Goal: Find specific page/section: Find specific page/section

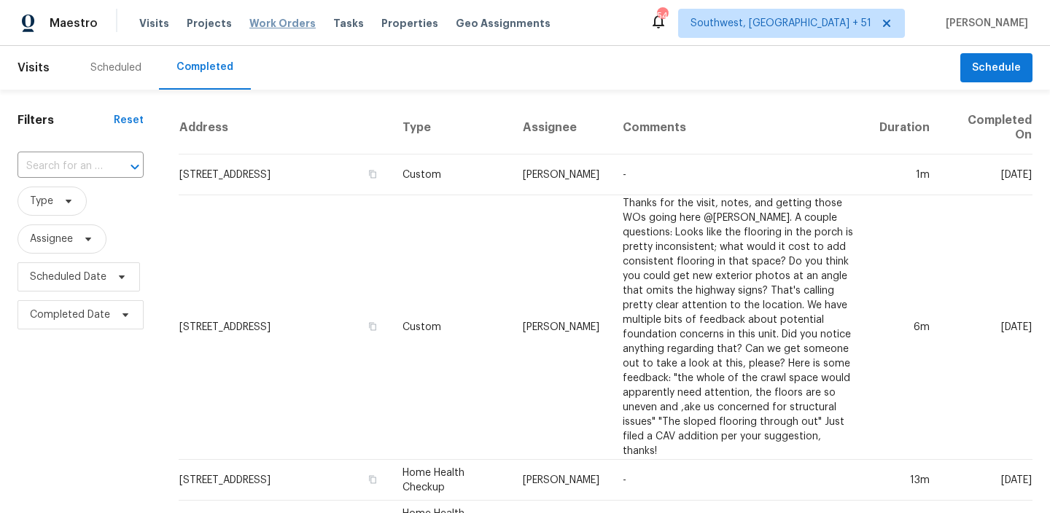
click at [271, 27] on span "Work Orders" at bounding box center [282, 23] width 66 height 15
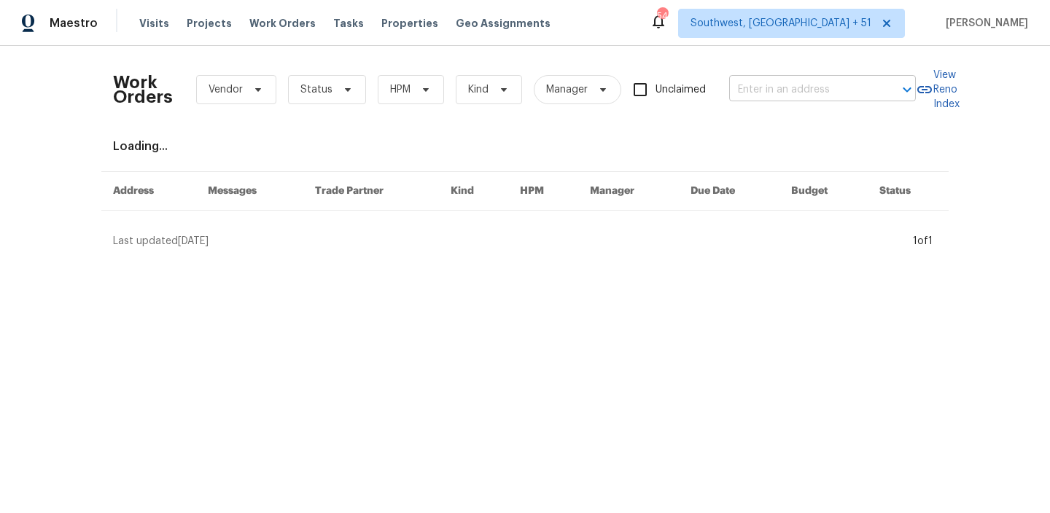
click at [751, 95] on input "text" at bounding box center [802, 90] width 146 height 23
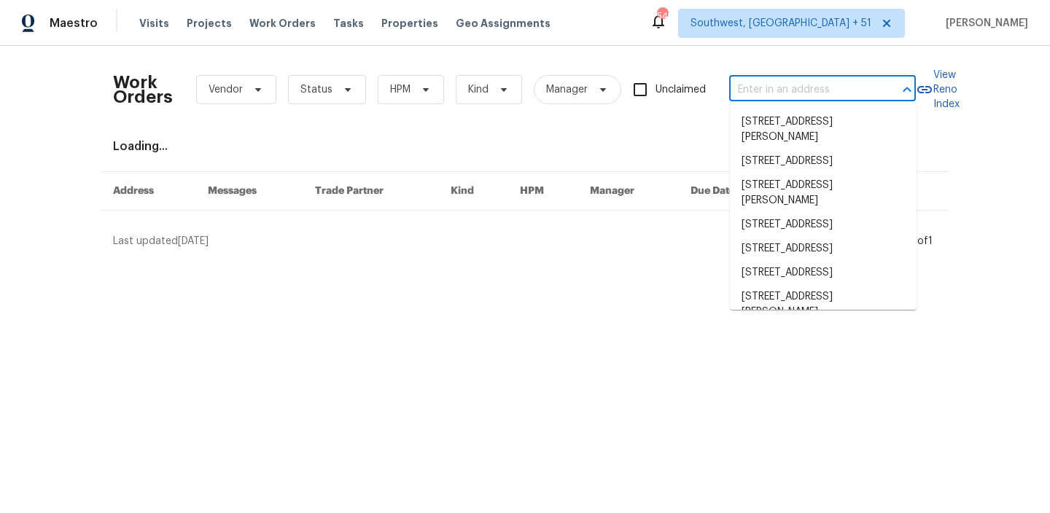
paste input "6E0HGWQ6W6FMR"
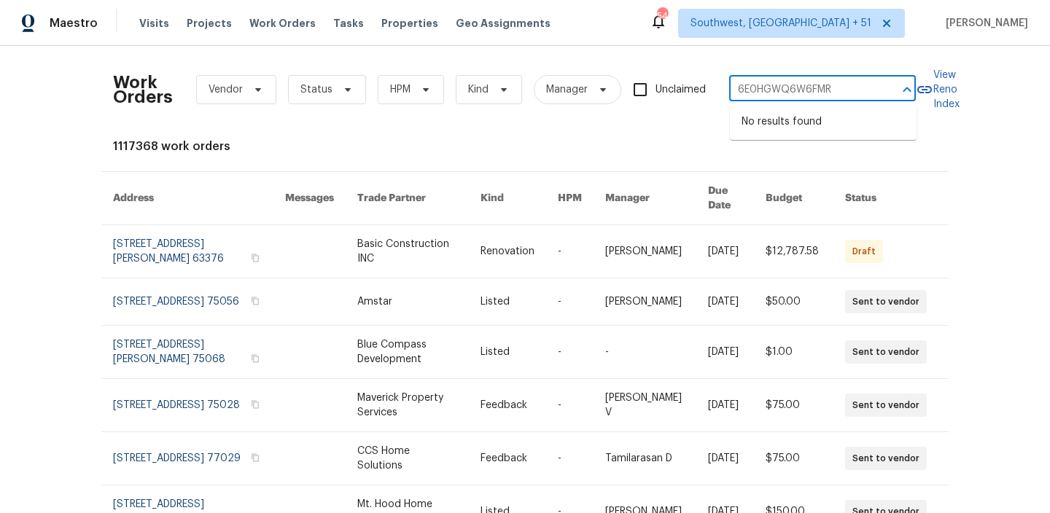
click at [800, 93] on input "6E0HGWQ6W6FMR" at bounding box center [802, 90] width 146 height 23
type input "6E0HGWQ6W6FMR"
click at [156, 26] on span "Visits" at bounding box center [154, 23] width 30 height 15
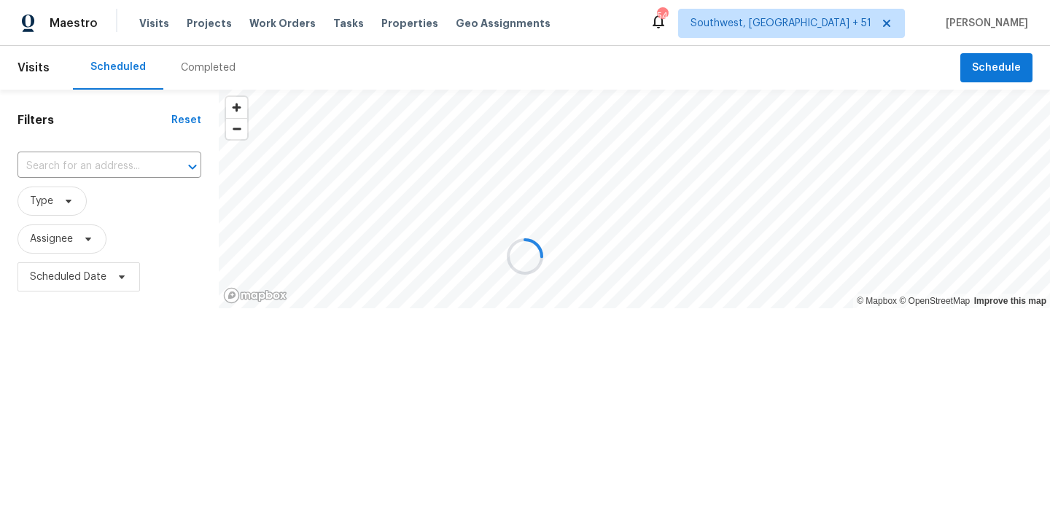
click at [107, 161] on div at bounding box center [525, 256] width 1050 height 513
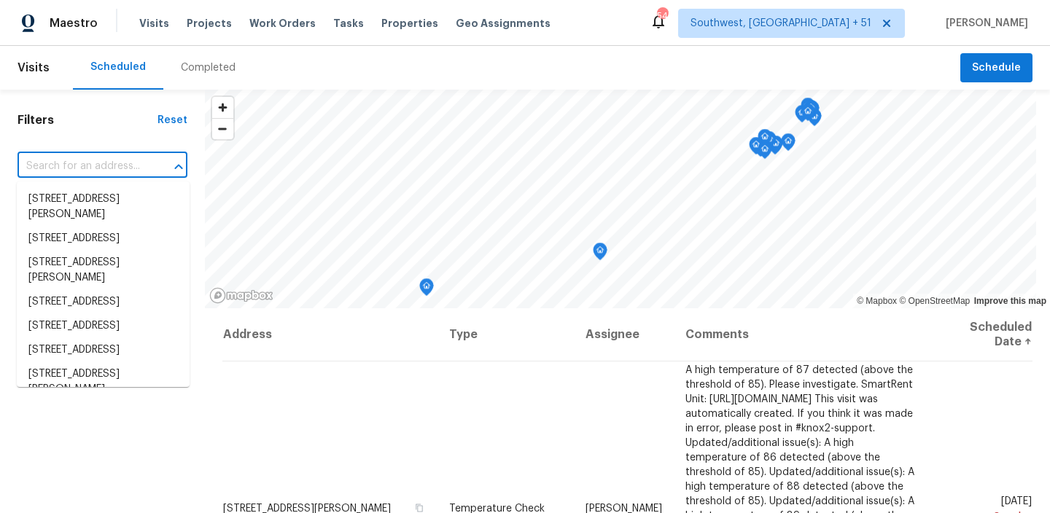
click at [107, 161] on input "text" at bounding box center [82, 166] width 129 height 23
paste input "6E0HGWQ6W6FMR"
type input "6E0HGWQ6W6FMR"
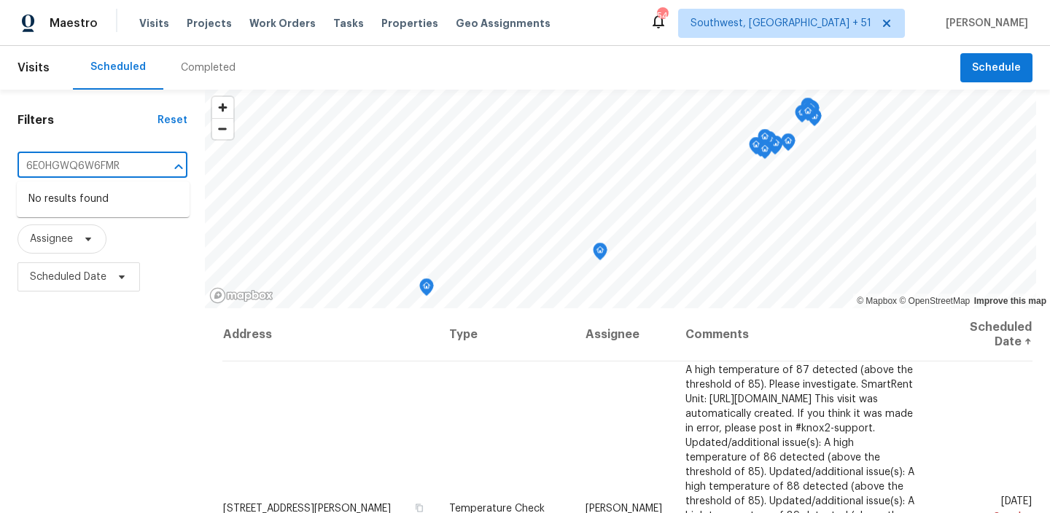
click at [95, 171] on input "6E0HGWQ6W6FMR" at bounding box center [82, 166] width 129 height 23
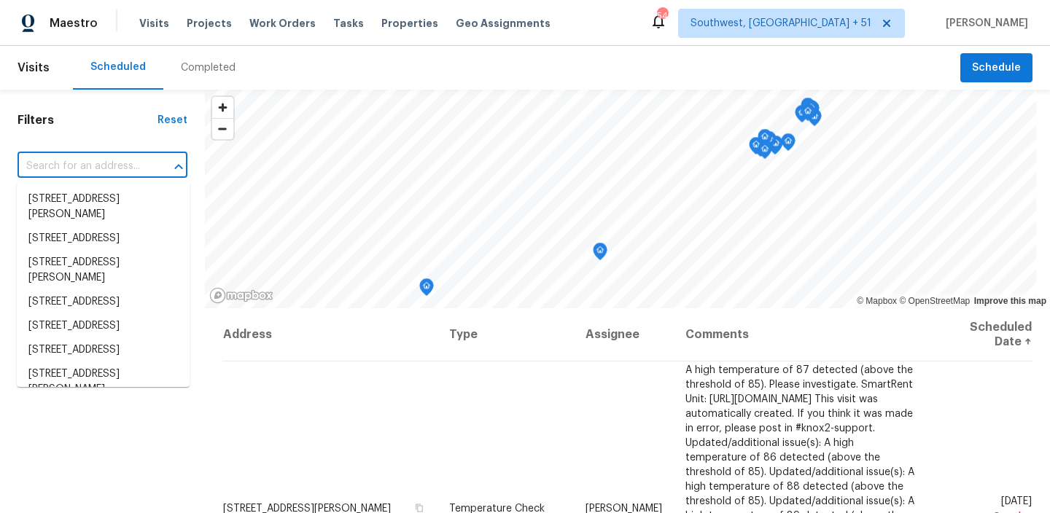
click at [156, 159] on div at bounding box center [168, 167] width 38 height 20
paste input "[STREET_ADDRESS]"
type input "[STREET_ADDRESS]"
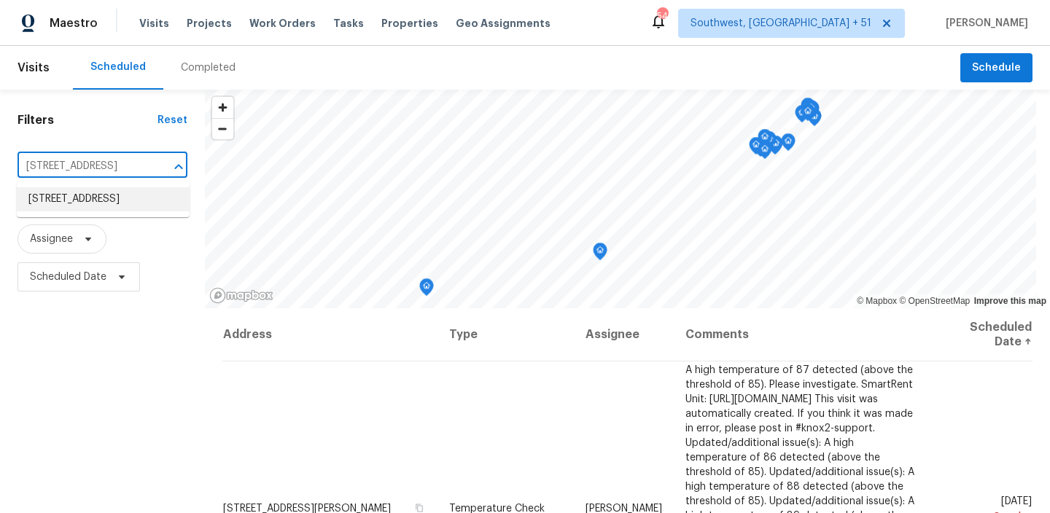
click at [114, 193] on li "[STREET_ADDRESS]" at bounding box center [103, 199] width 173 height 24
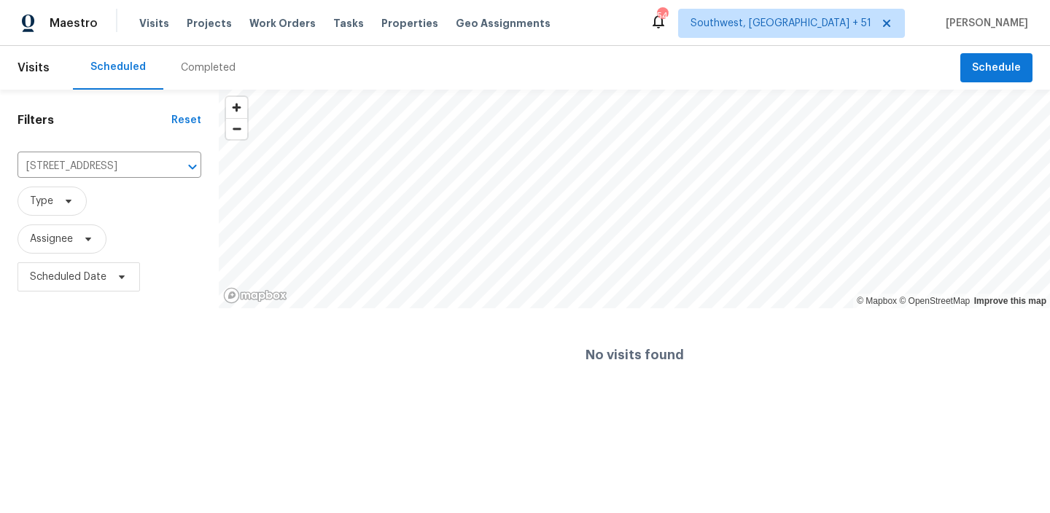
click at [200, 77] on div "Completed" at bounding box center [208, 68] width 90 height 44
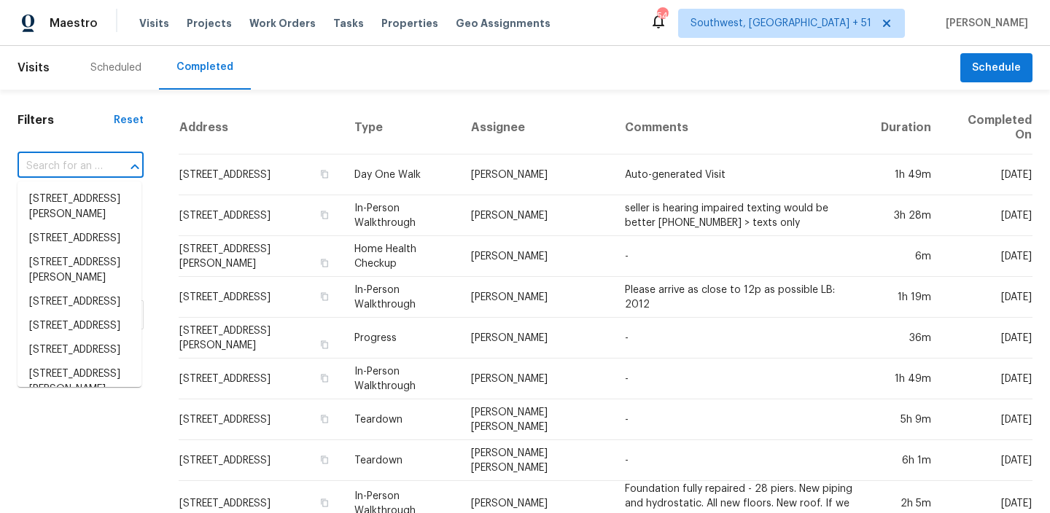
click at [86, 155] on input "text" at bounding box center [60, 166] width 85 height 23
paste input "[STREET_ADDRESS]"
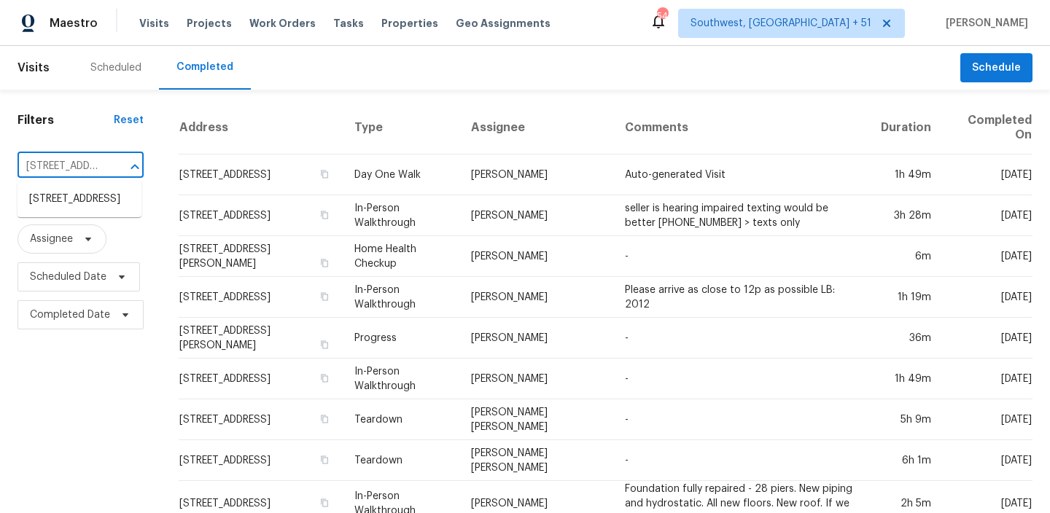
scroll to position [0, 125]
type input "[STREET_ADDRESS]"
click at [81, 155] on input "text" at bounding box center [60, 166] width 85 height 23
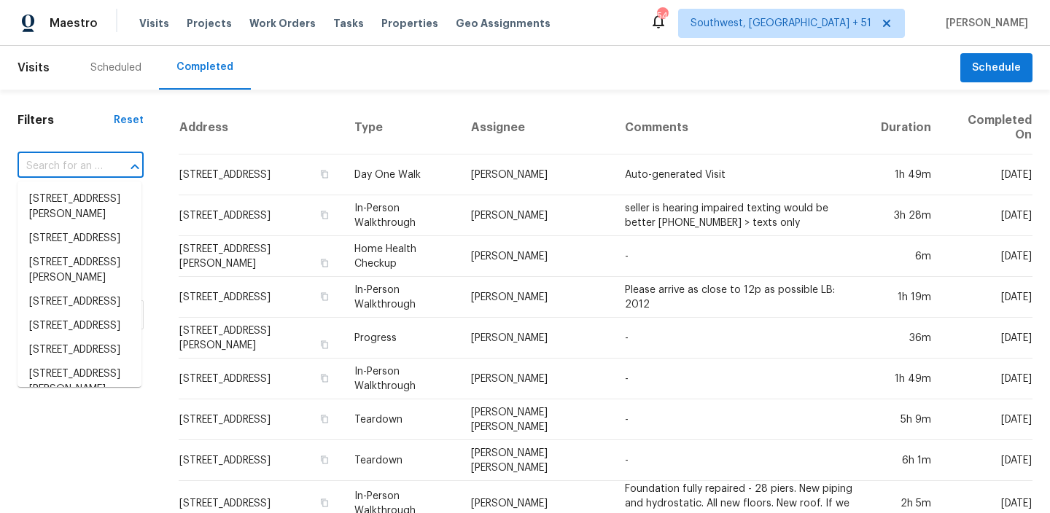
paste input "[STREET_ADDRESS]"
type input "[STREET_ADDRESS]"
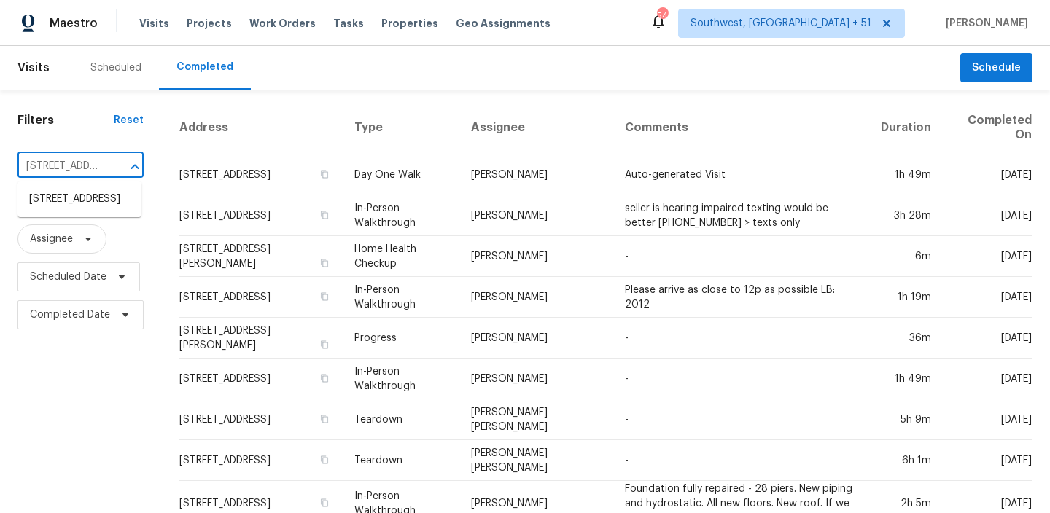
scroll to position [0, 125]
click at [78, 205] on li "[STREET_ADDRESS]" at bounding box center [80, 199] width 124 height 24
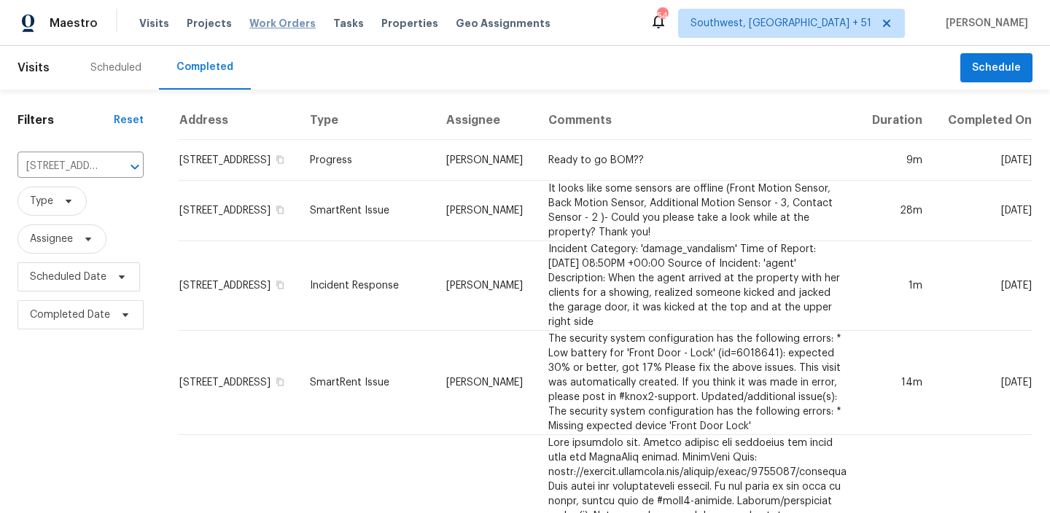
click at [267, 24] on span "Work Orders" at bounding box center [282, 23] width 66 height 15
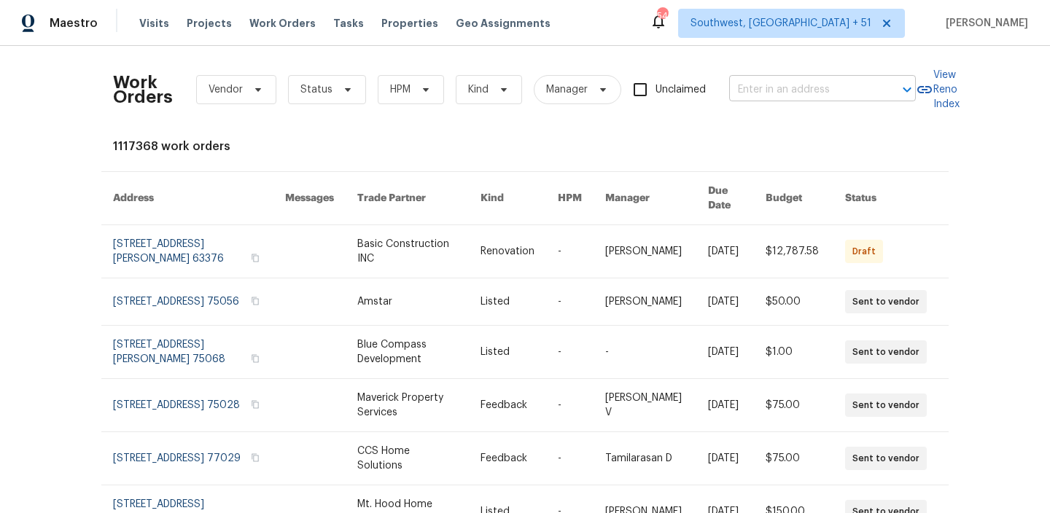
click at [795, 93] on input "text" at bounding box center [802, 90] width 146 height 23
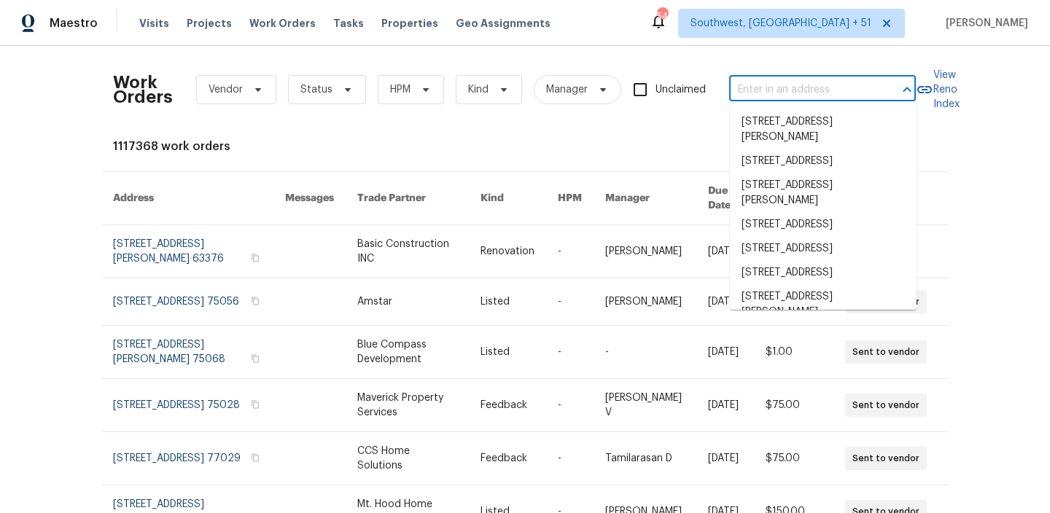
paste input "[STREET_ADDRESS]"
type input "[STREET_ADDRESS]"
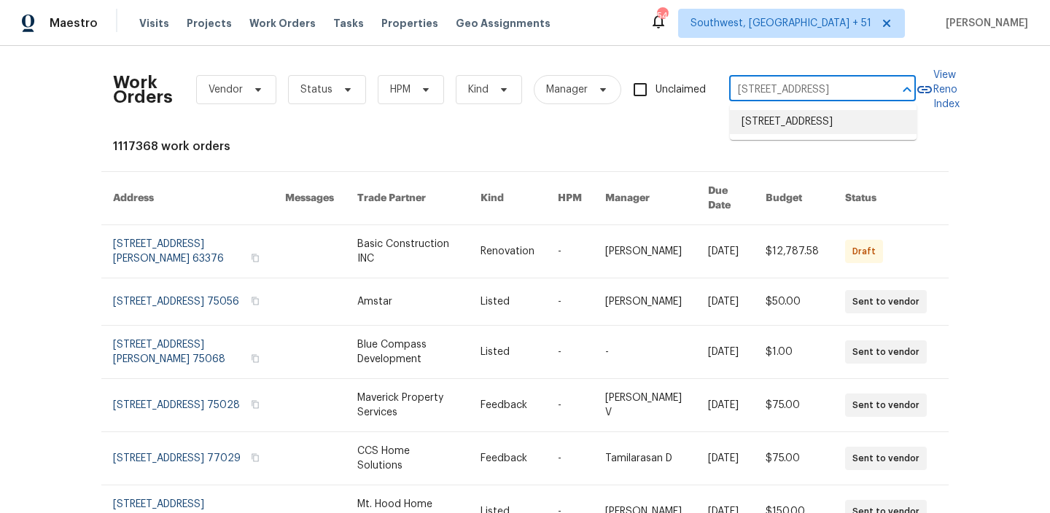
click at [809, 123] on li "[STREET_ADDRESS]" at bounding box center [823, 122] width 187 height 24
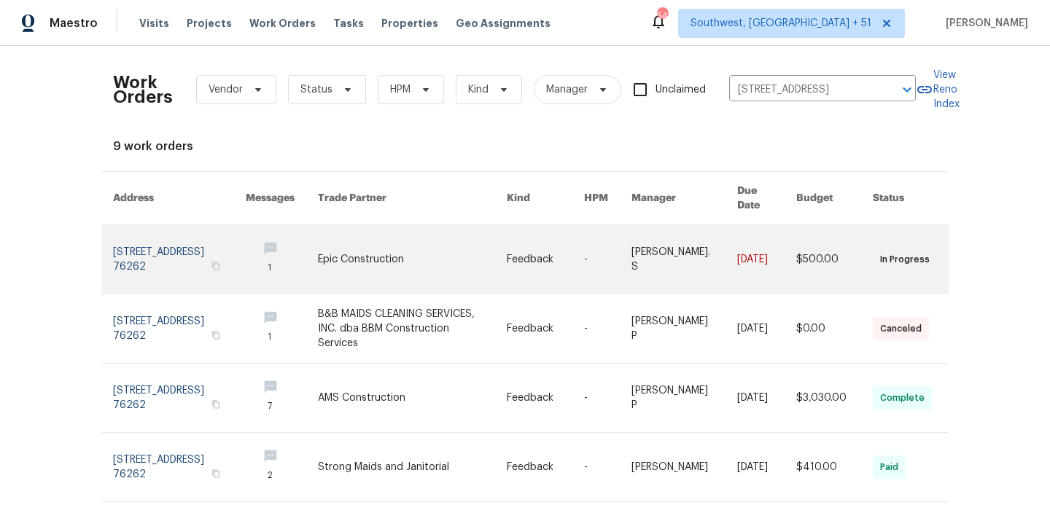
click at [179, 238] on link at bounding box center [179, 259] width 133 height 69
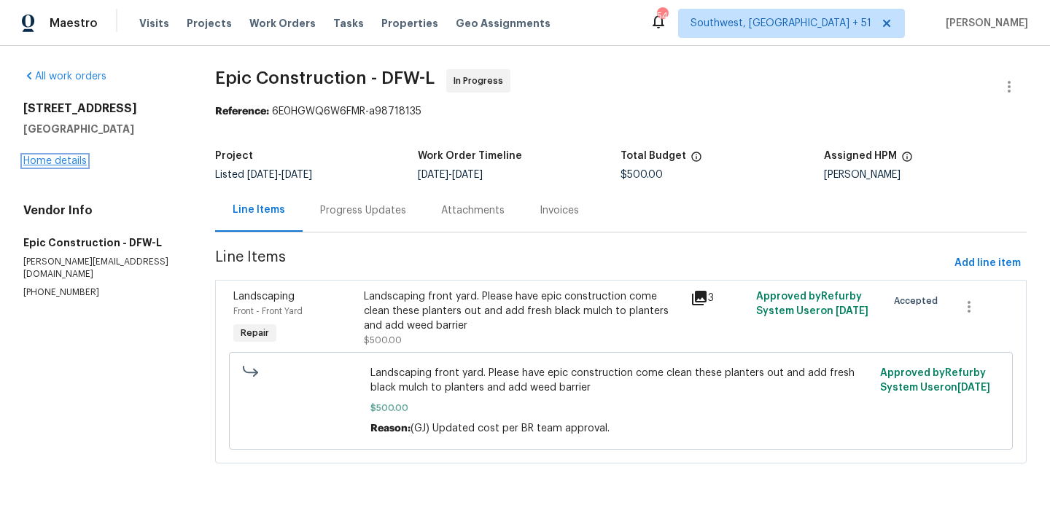
click at [50, 163] on link "Home details" at bounding box center [54, 161] width 63 height 10
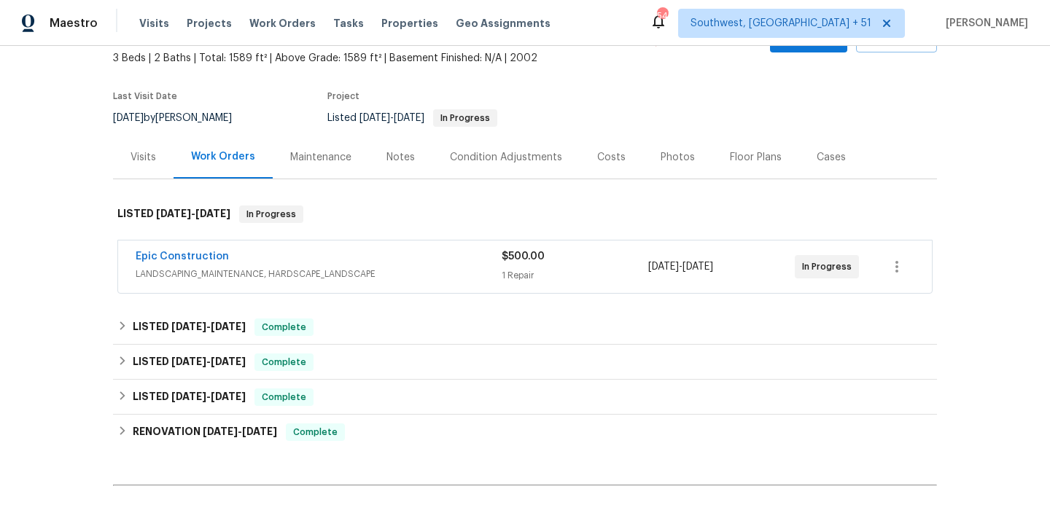
scroll to position [109, 0]
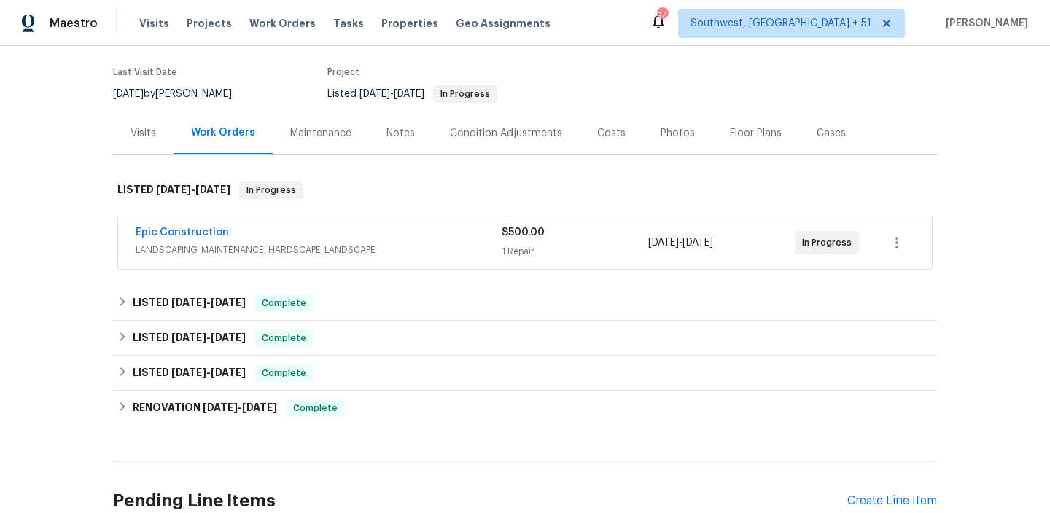
click at [419, 245] on span "LANDSCAPING_MAINTENANCE, HARDSCAPE_LANDSCAPE" at bounding box center [319, 250] width 366 height 15
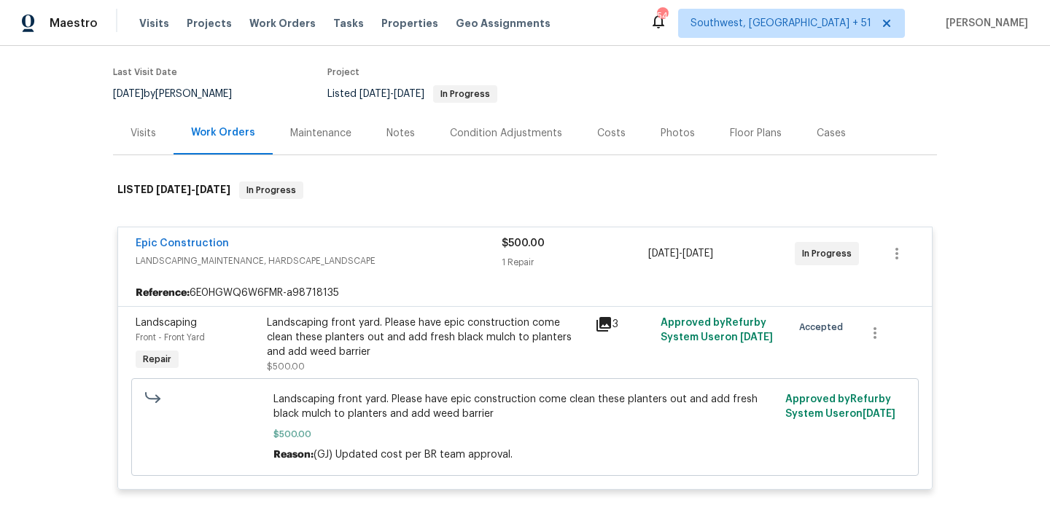
click at [399, 238] on div "Epic Construction" at bounding box center [319, 245] width 366 height 18
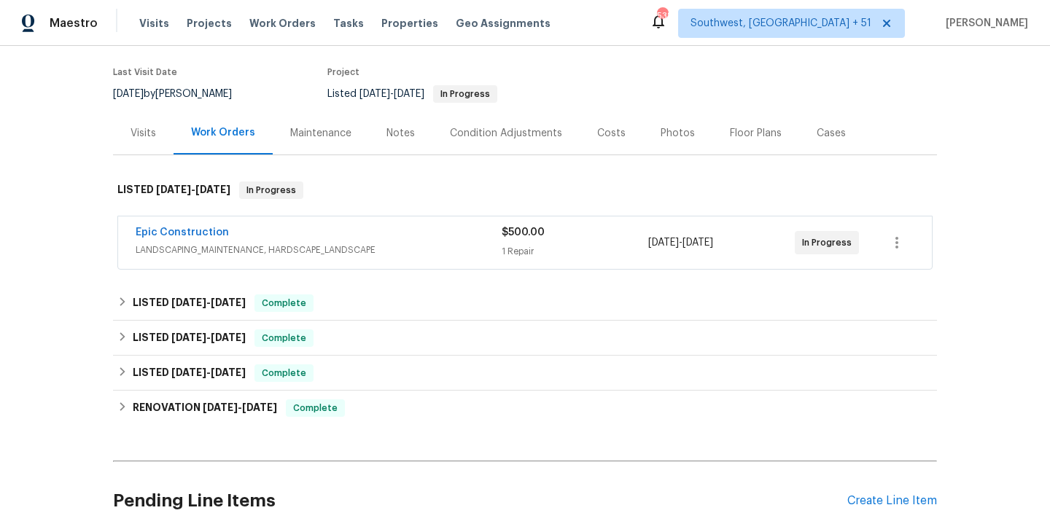
click at [419, 246] on span "LANDSCAPING_MAINTENANCE, HARDSCAPE_LANDSCAPE" at bounding box center [319, 250] width 366 height 15
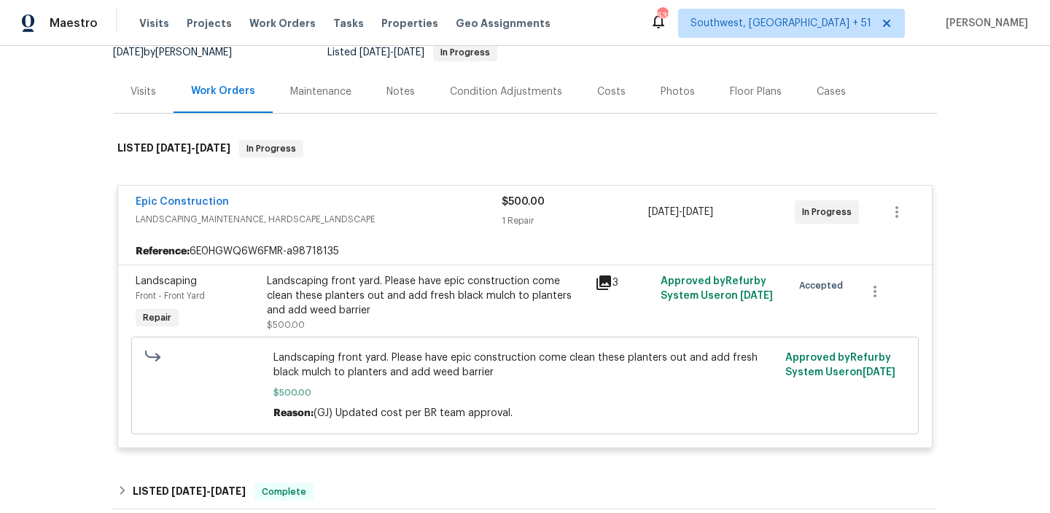
scroll to position [155, 0]
